Goal: Information Seeking & Learning: Learn about a topic

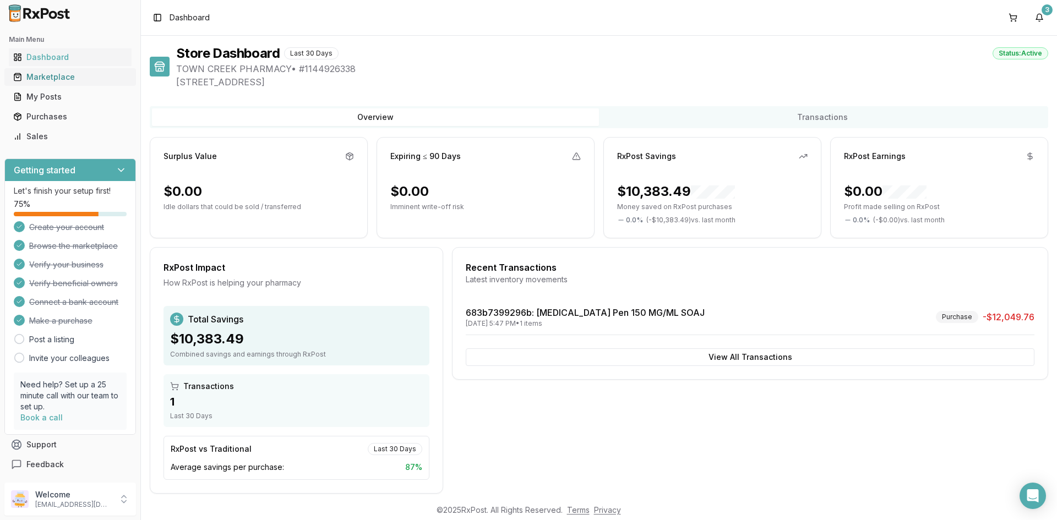
click at [51, 81] on div "Marketplace" at bounding box center [70, 77] width 114 height 11
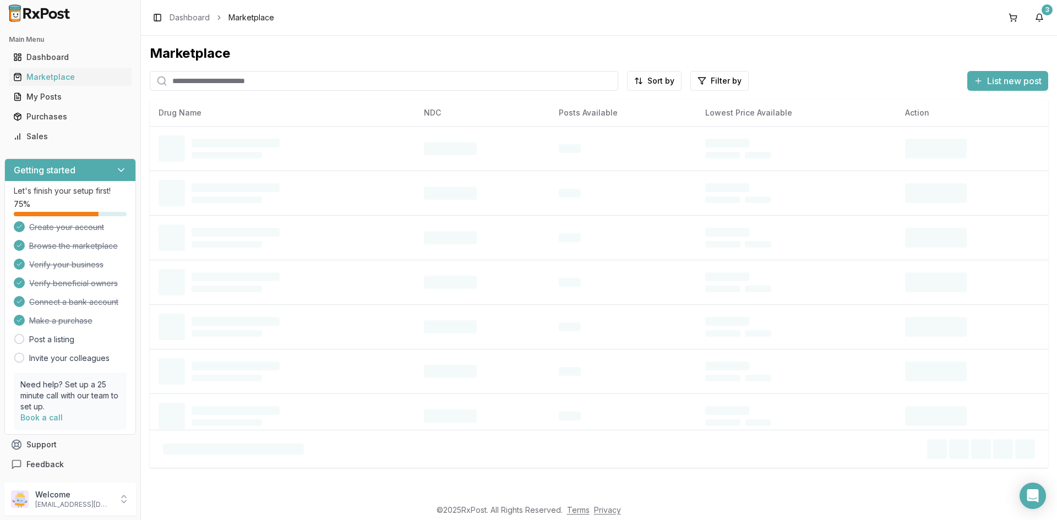
drag, startPoint x: 216, startPoint y: 84, endPoint x: 225, endPoint y: 90, distance: 10.6
click at [216, 84] on input "search" at bounding box center [384, 81] width 468 height 20
type input "*******"
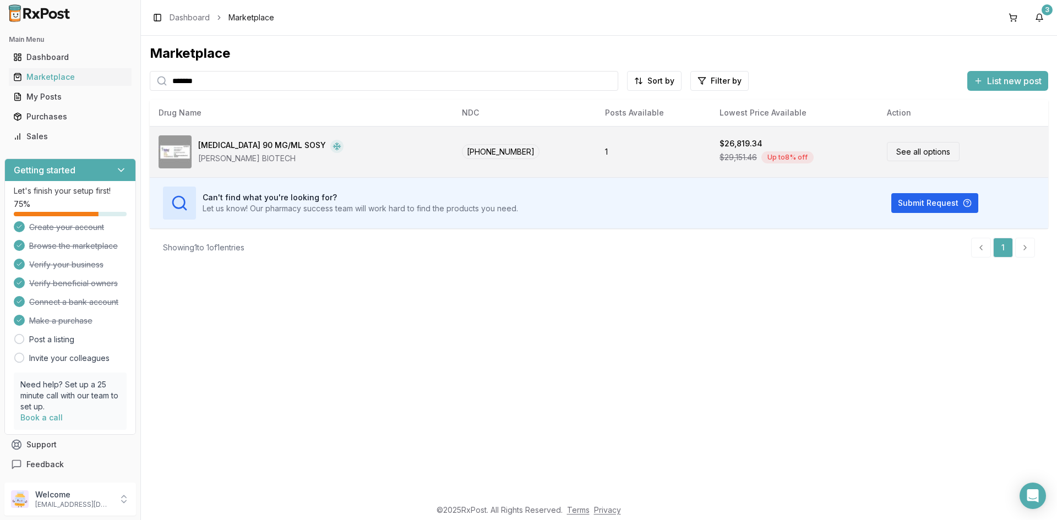
click at [906, 146] on link "See all options" at bounding box center [923, 151] width 73 height 19
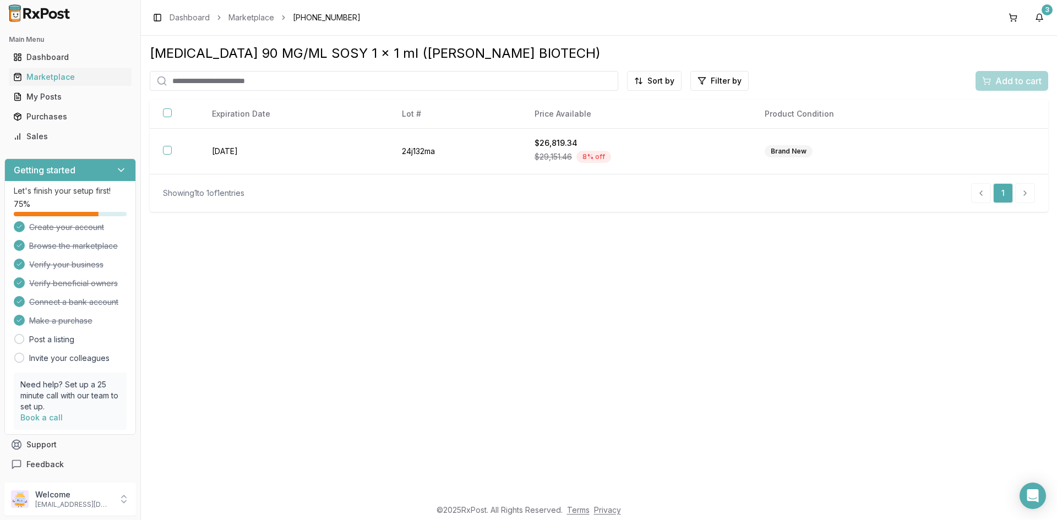
click at [751, 7] on div "Toggle Sidebar Dashboard Marketplace [PHONE_NUMBER] 3" at bounding box center [599, 17] width 916 height 35
